Goal: Navigation & Orientation: Understand site structure

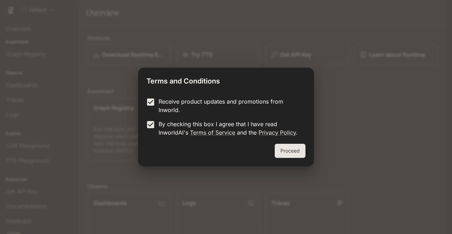
click at [285, 151] on button "Proceed" at bounding box center [289, 151] width 31 height 14
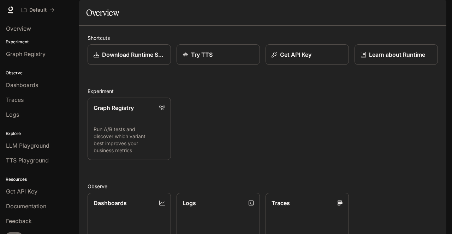
click at [410, 9] on span "Documentation" at bounding box center [403, 10] width 35 height 9
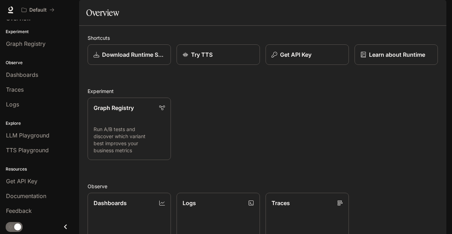
scroll to position [150, 0]
click at [416, 139] on div "Shortcuts Download Runtime SDK Try TTS Get API Key Learn about Runtime Experime…" at bounding box center [262, 192] width 350 height 316
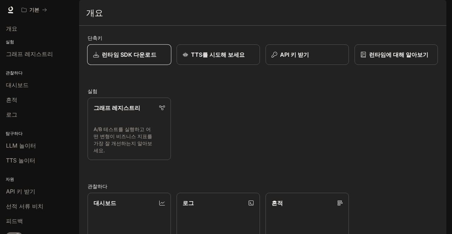
scroll to position [0, 0]
click at [12, 6] on link at bounding box center [11, 10] width 10 height 10
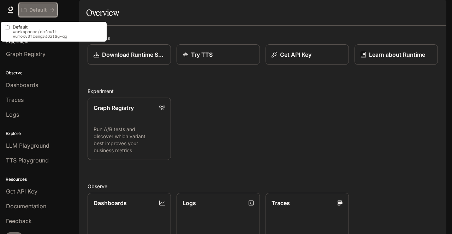
click at [51, 9] on icon "All workspaces" at bounding box center [51, 9] width 5 height 5
